Goal: Complete application form

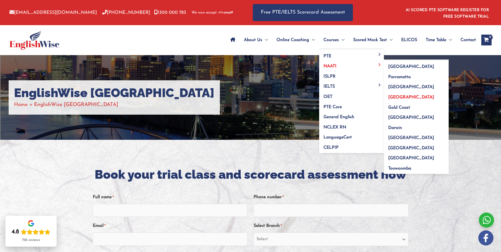
click at [398, 95] on span "[GEOGRAPHIC_DATA]" at bounding box center [411, 97] width 46 height 4
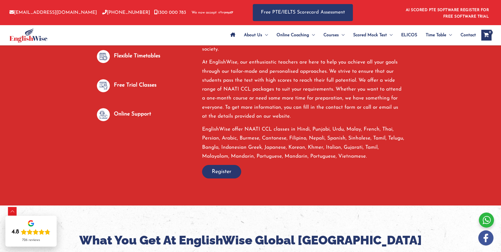
scroll to position [519, 0]
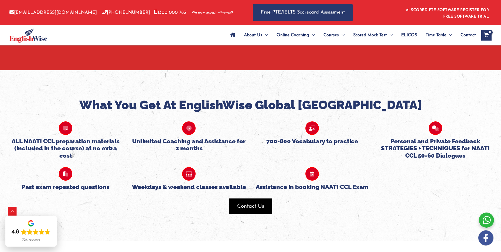
click at [235, 199] on span "button" at bounding box center [250, 206] width 43 height 16
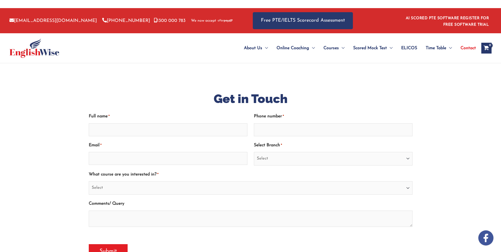
click at [130, 129] on div "Full name *" at bounding box center [168, 123] width 159 height 25
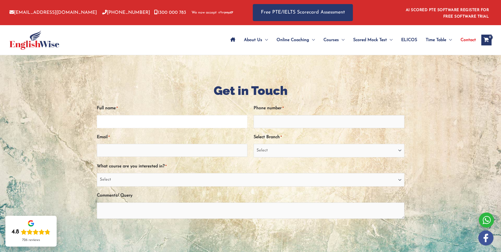
click at [216, 117] on input "Full name *" at bounding box center [172, 121] width 151 height 13
type input "B"
type input "b"
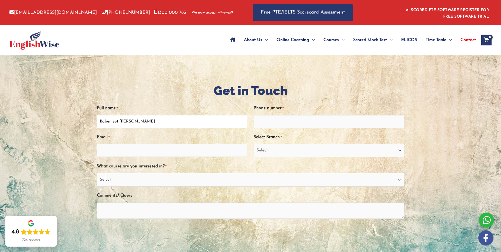
type input "Babenjeet Kaur Kang"
click at [294, 123] on input "Phone number *" at bounding box center [329, 121] width 151 height 13
type input "0405197007"
drag, startPoint x: 203, startPoint y: 150, endPoint x: 207, endPoint y: 150, distance: 3.5
click at [204, 150] on input "Email *" at bounding box center [172, 150] width 151 height 13
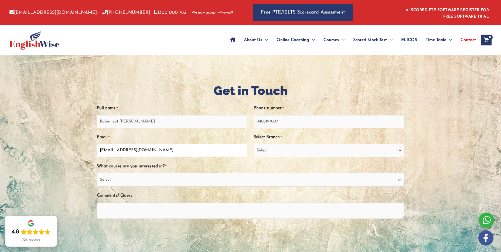
type input "babenkang18@gmail.com"
click at [300, 148] on select "Select Sydney City Center Sydney Parramatta EnglishWise Global Brisbane Gold Co…" at bounding box center [329, 150] width 151 height 13
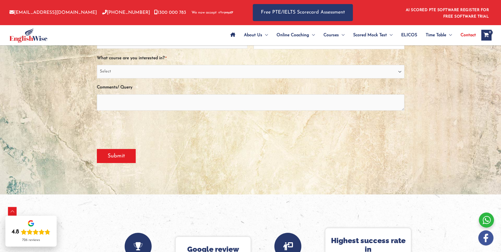
scroll to position [27, 0]
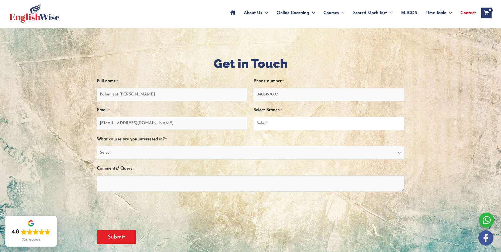
click at [272, 121] on select "Select Sydney City Center Sydney Parramatta EnglishWise Global Brisbane Gold Co…" at bounding box center [329, 123] width 151 height 13
select select "EnglishWise Global Brisbane"
click at [254, 117] on select "Select Sydney City Center Sydney Parramatta EnglishWise Global Brisbane Gold Co…" at bounding box center [329, 123] width 151 height 13
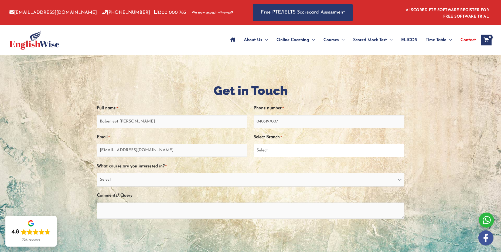
scroll to position [81, 0]
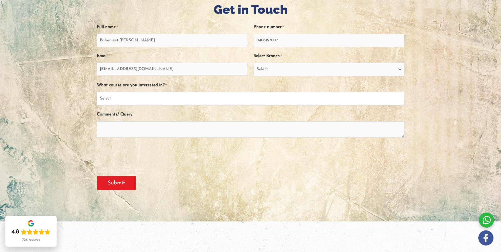
click at [117, 96] on select "Select PTE NAATI IELTS OET General English" at bounding box center [251, 98] width 308 height 13
select select "NAATI"
click at [97, 92] on select "Select PTE NAATI IELTS OET General English" at bounding box center [251, 98] width 308 height 13
click at [141, 129] on textarea "Comments/ Query" at bounding box center [251, 129] width 308 height 16
click at [255, 127] on textarea "I am looking forward to join classes to do NAATI Punjabi. Either online/in pers…" at bounding box center [251, 129] width 308 height 16
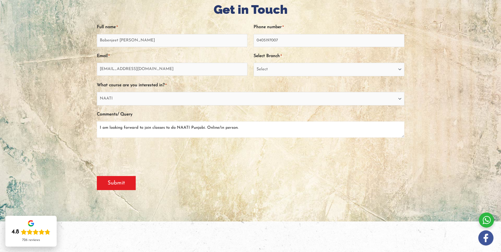
click at [206, 127] on textarea "I am looking forward to join classes to do NAATI Punjabi. Online/in person." at bounding box center [251, 129] width 308 height 16
click at [294, 126] on textarea "I am looking forward to join classes to do NAATI Punjabi. Either Online/in pers…" at bounding box center [251, 129] width 308 height 16
type textarea "I am looking forward to join classes to do NAATI Punjabi. Either Online/in pers…"
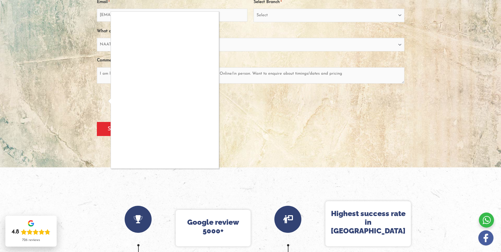
scroll to position [54, 0]
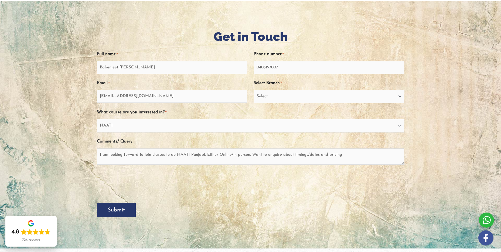
click at [118, 211] on input "Submit" at bounding box center [116, 210] width 39 height 14
